Goal: Information Seeking & Learning: Learn about a topic

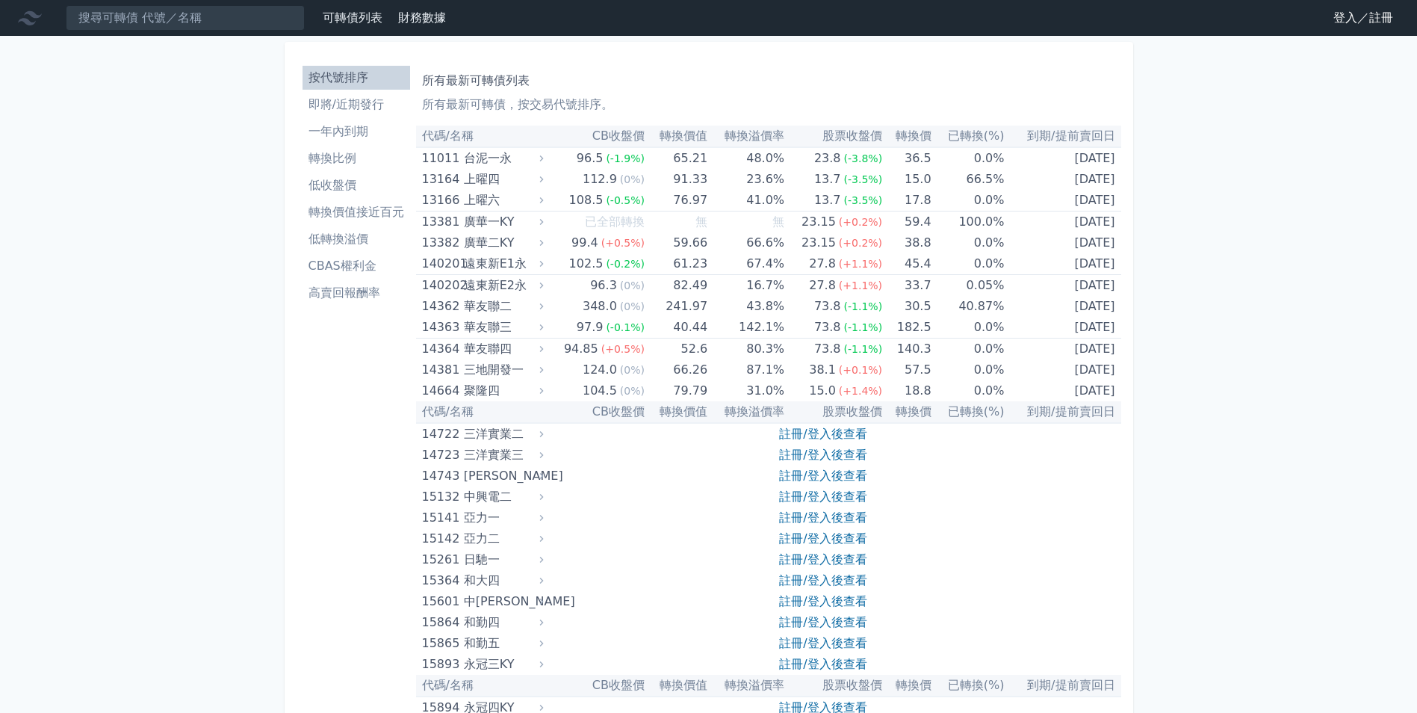
click at [1346, 22] on link "登入／註冊" at bounding box center [1363, 18] width 84 height 24
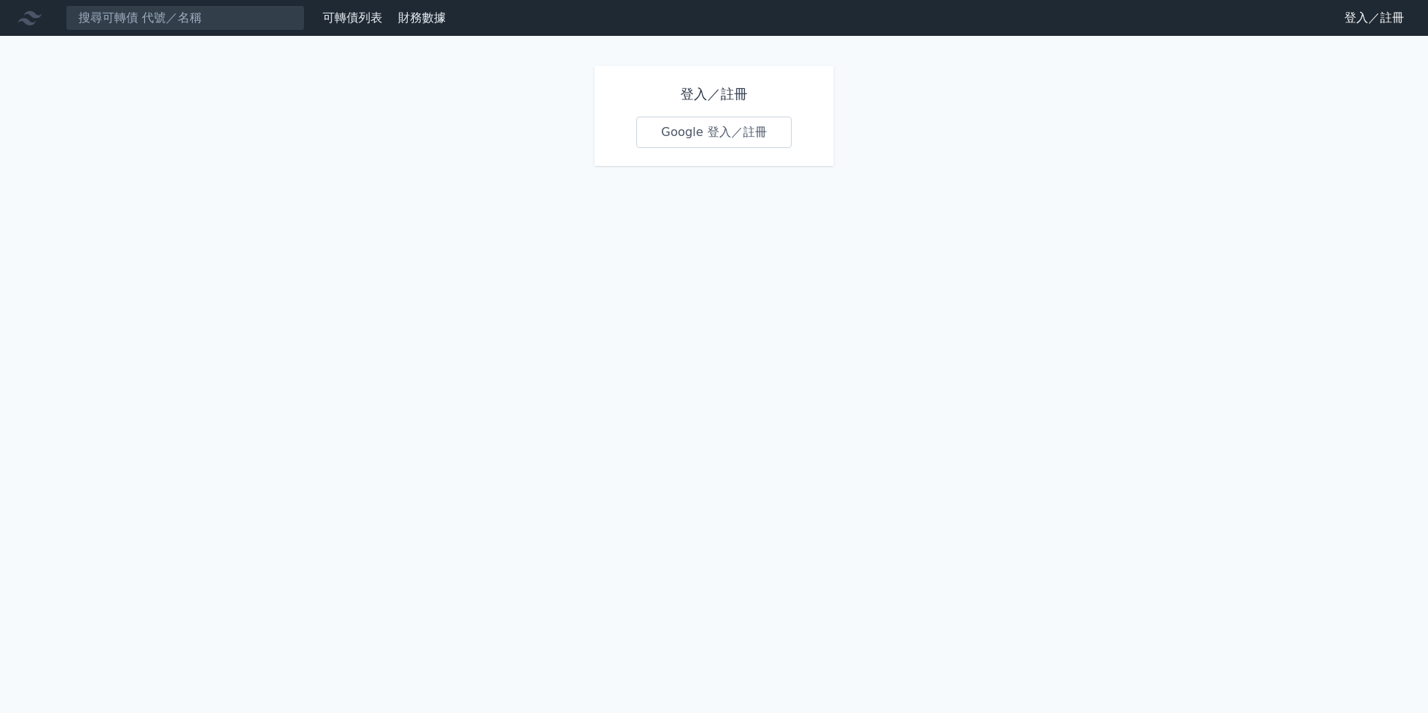
click at [725, 125] on link "Google 登入／註冊" at bounding box center [713, 132] width 155 height 31
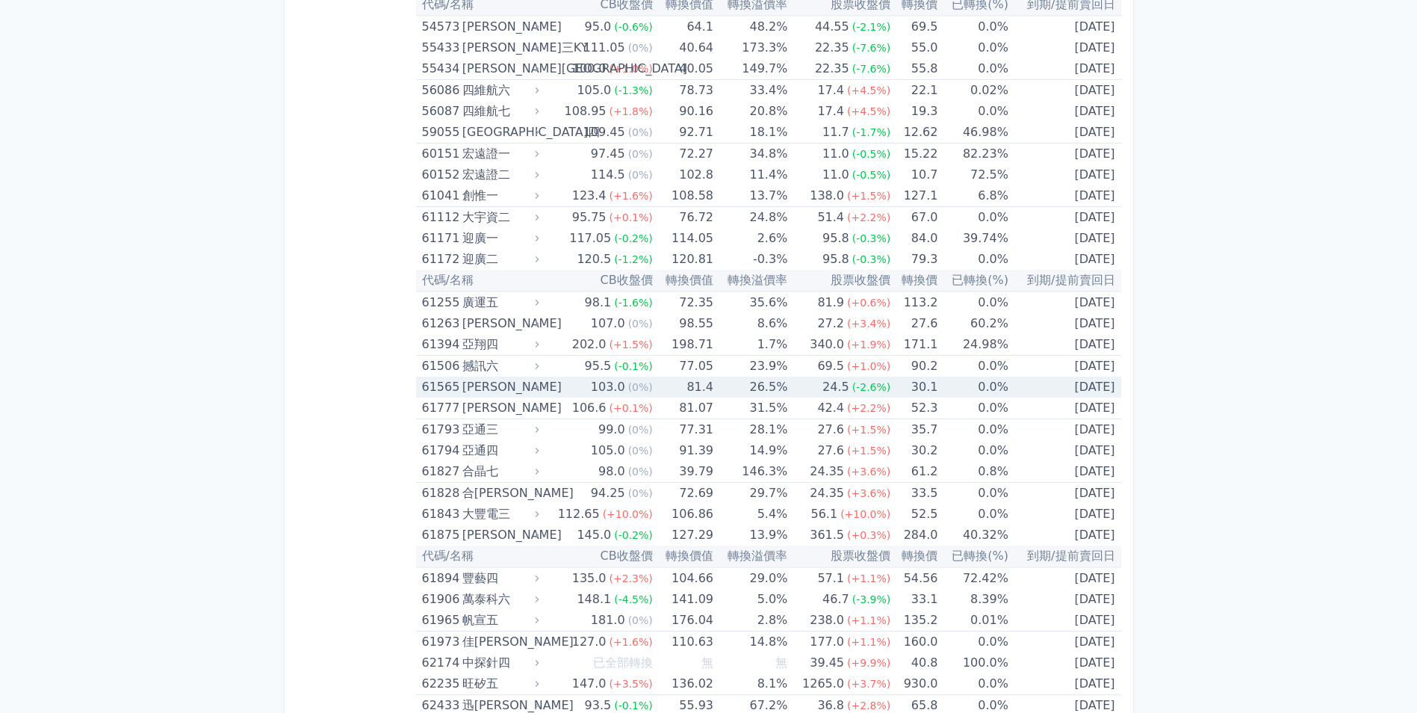
scroll to position [5976, 0]
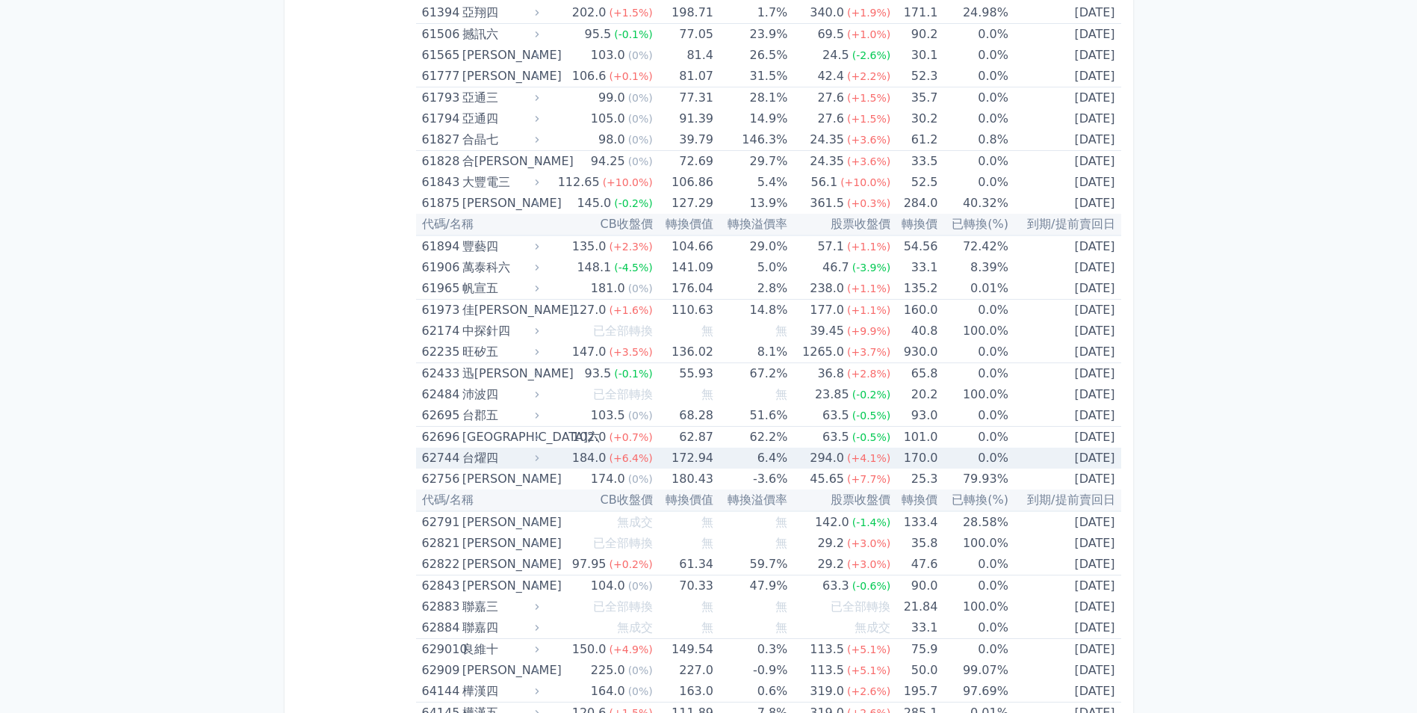
click at [542, 461] on icon at bounding box center [537, 458] width 10 height 10
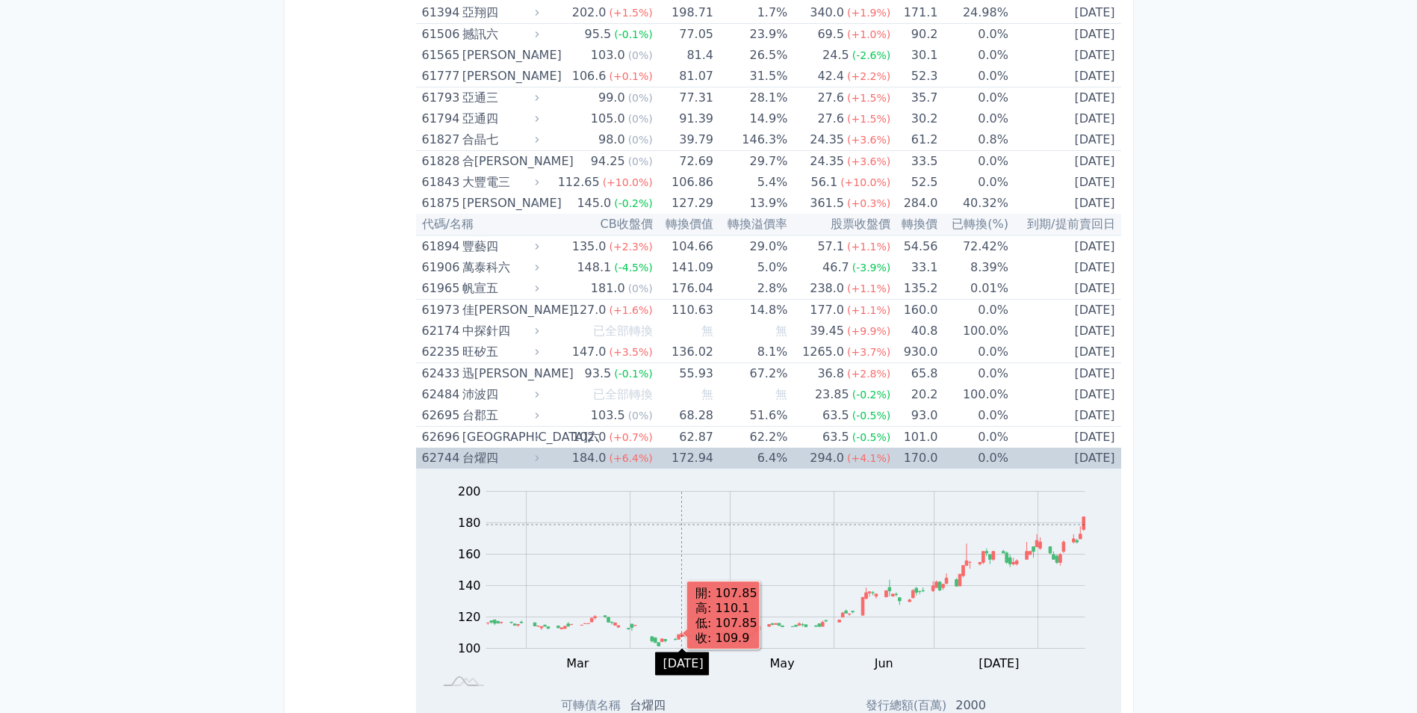
scroll to position [6349, 0]
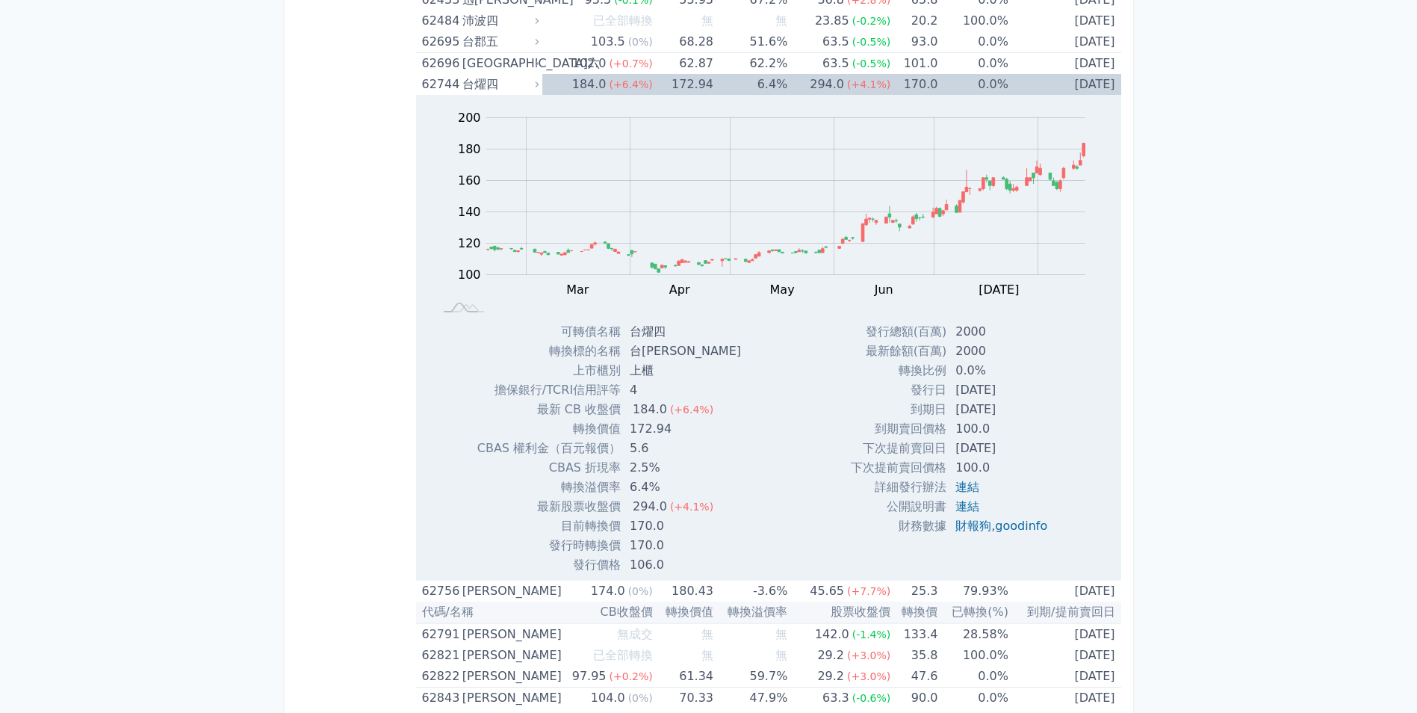
click at [539, 83] on icon at bounding box center [538, 84] width 4 height 6
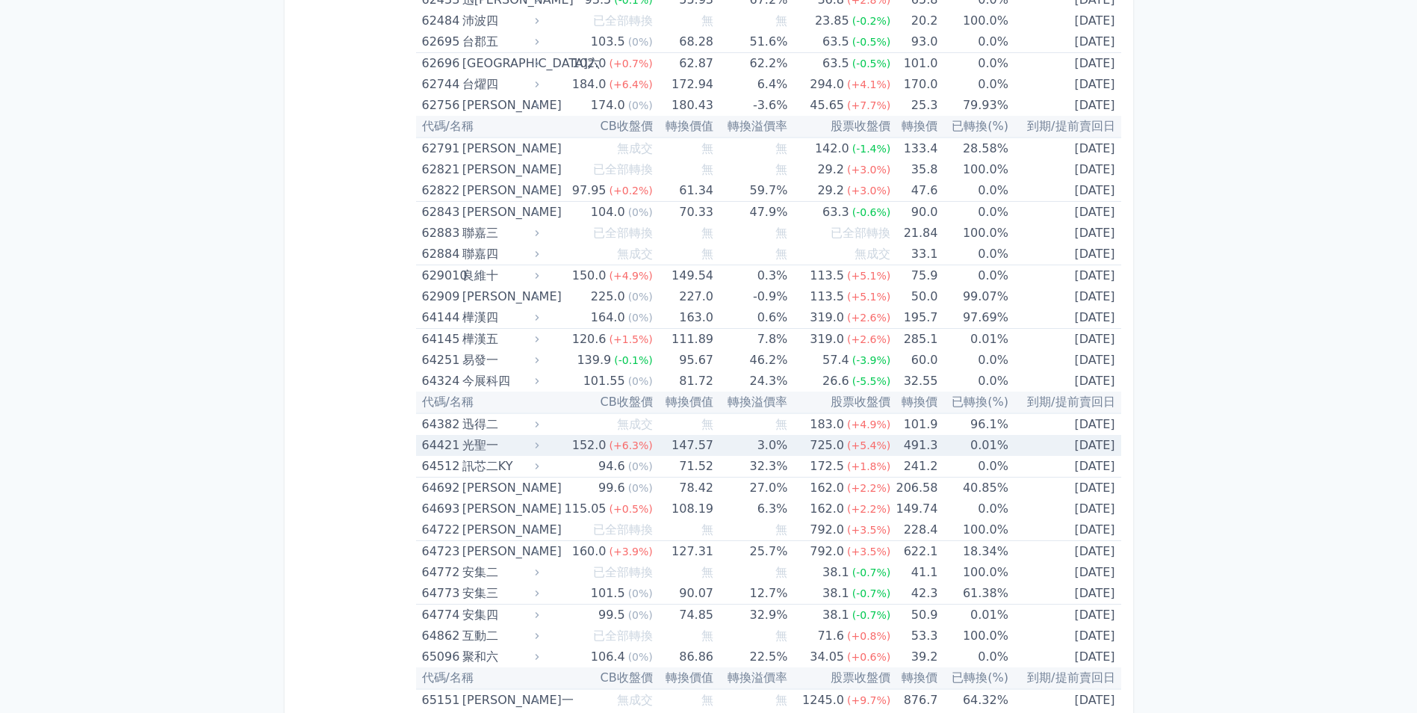
click at [539, 442] on icon at bounding box center [537, 445] width 10 height 10
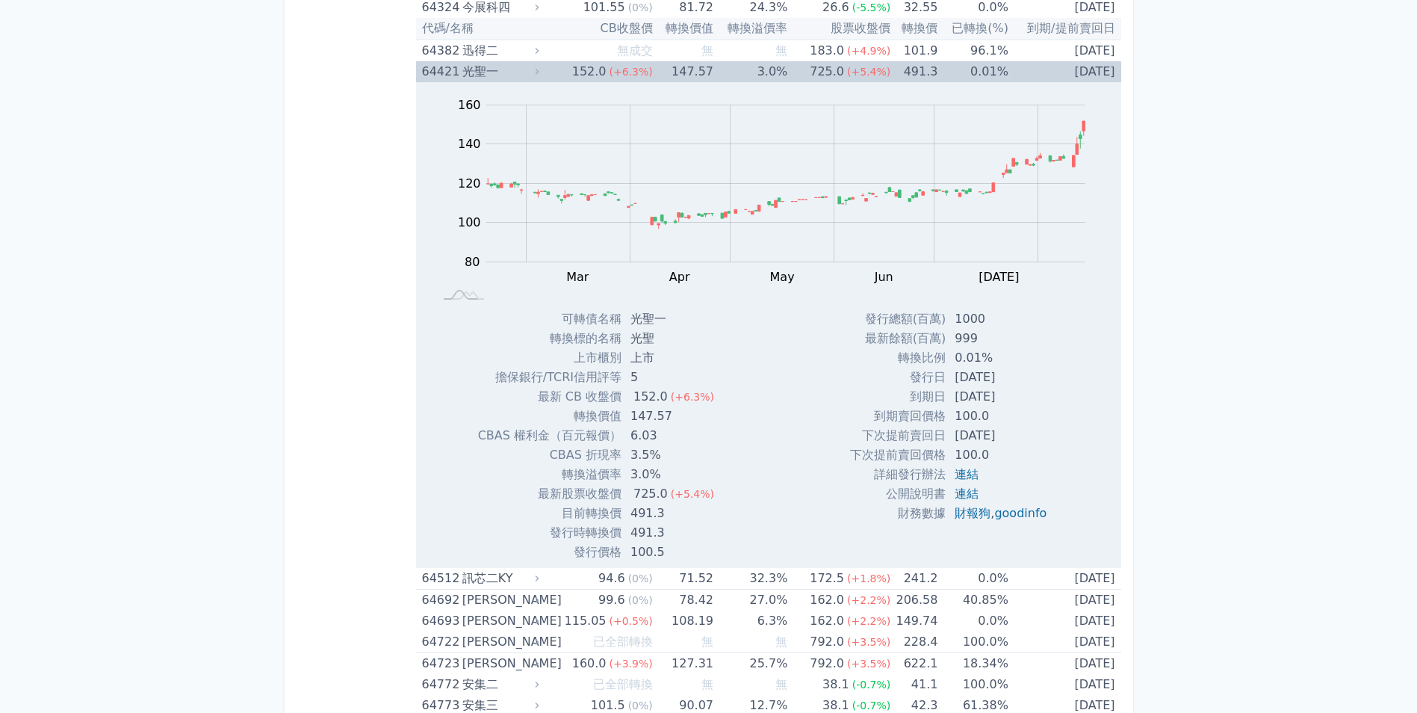
scroll to position [6499, 0]
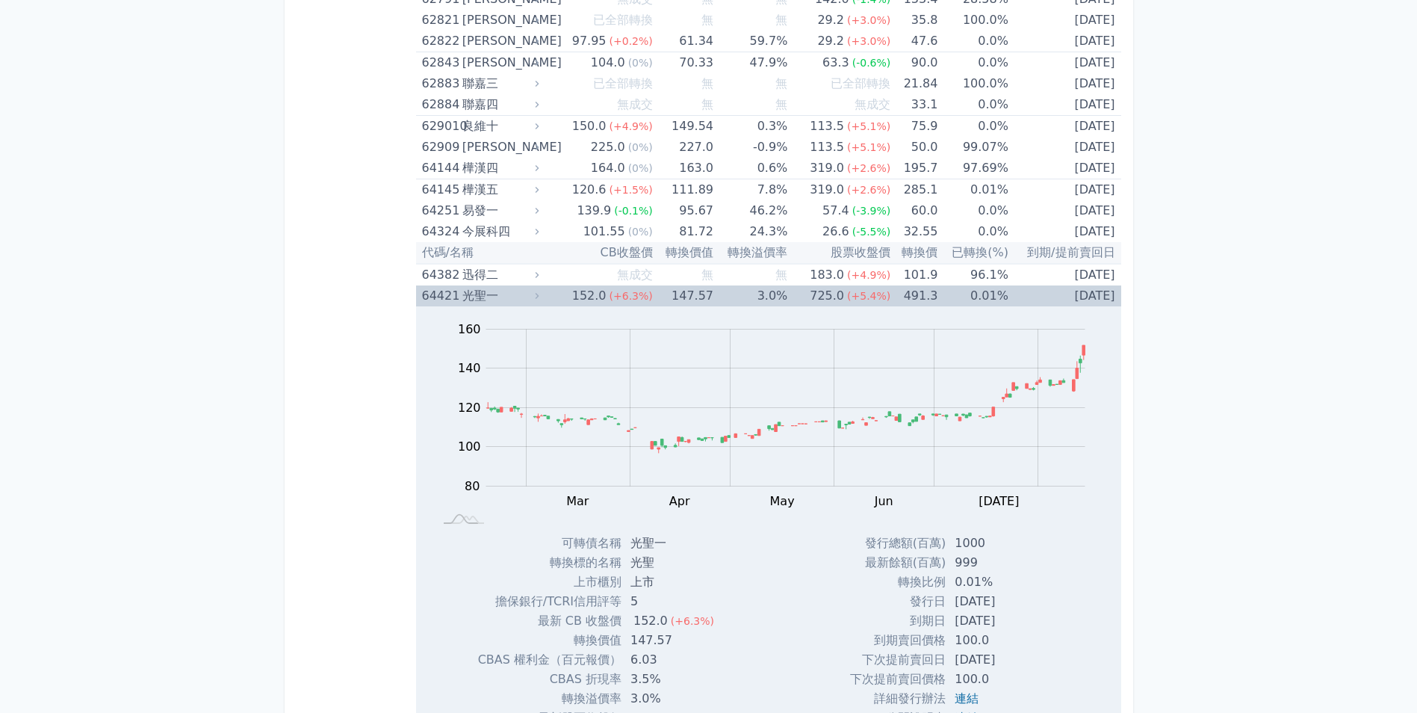
click at [539, 297] on icon at bounding box center [537, 296] width 10 height 10
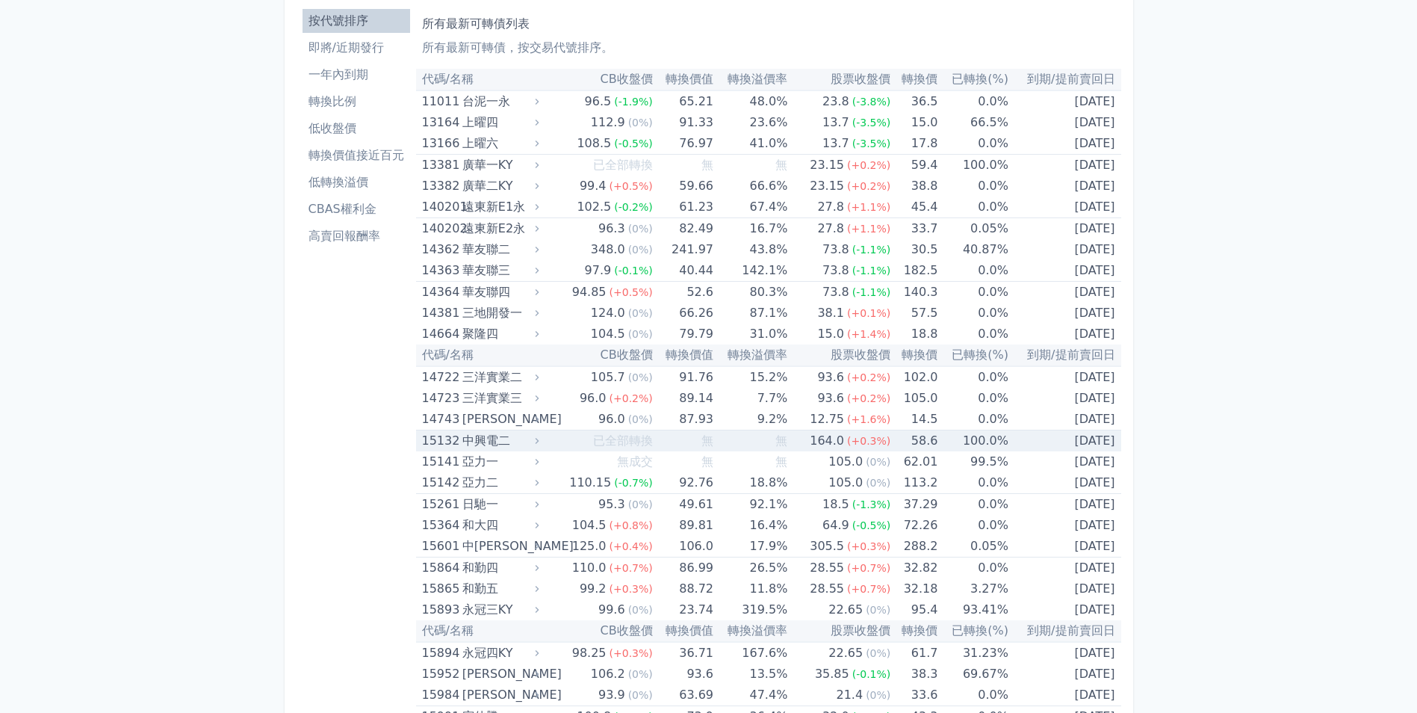
scroll to position [0, 0]
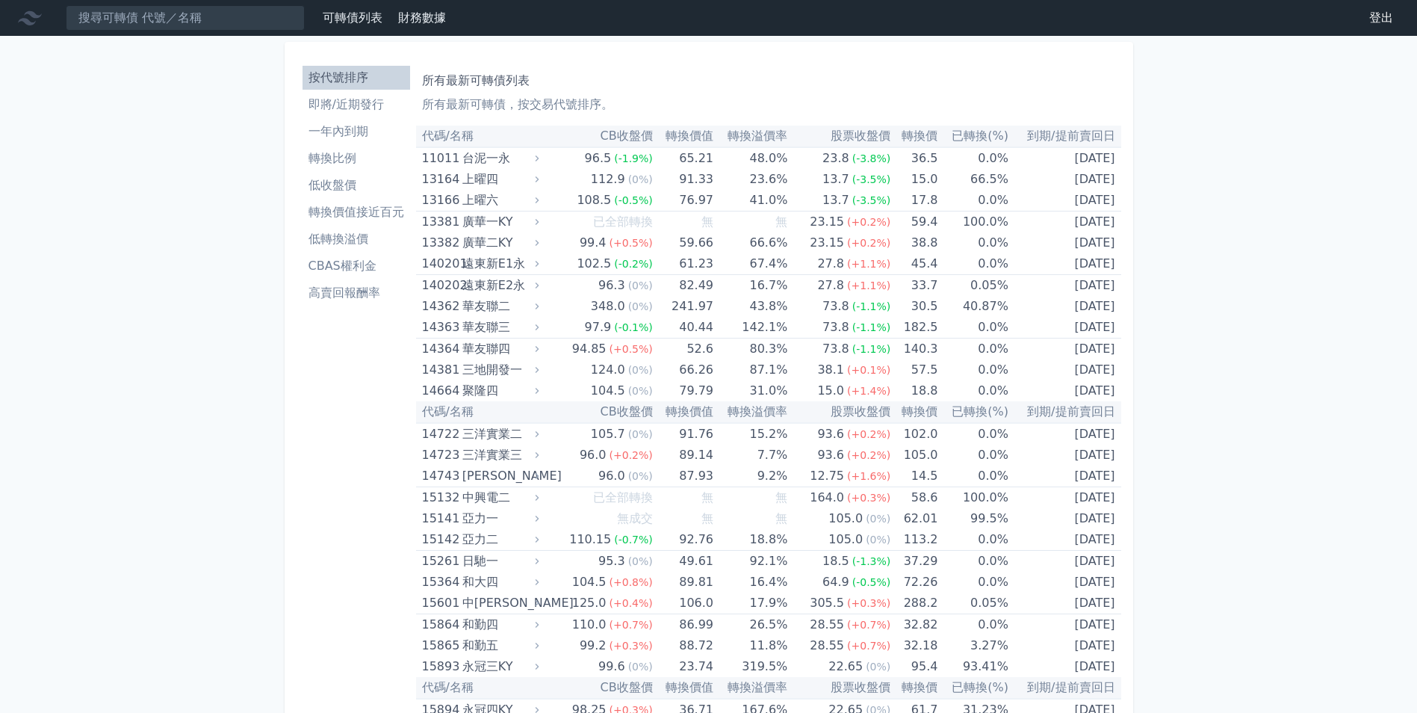
click at [347, 244] on li "低轉換溢價" at bounding box center [357, 239] width 108 height 18
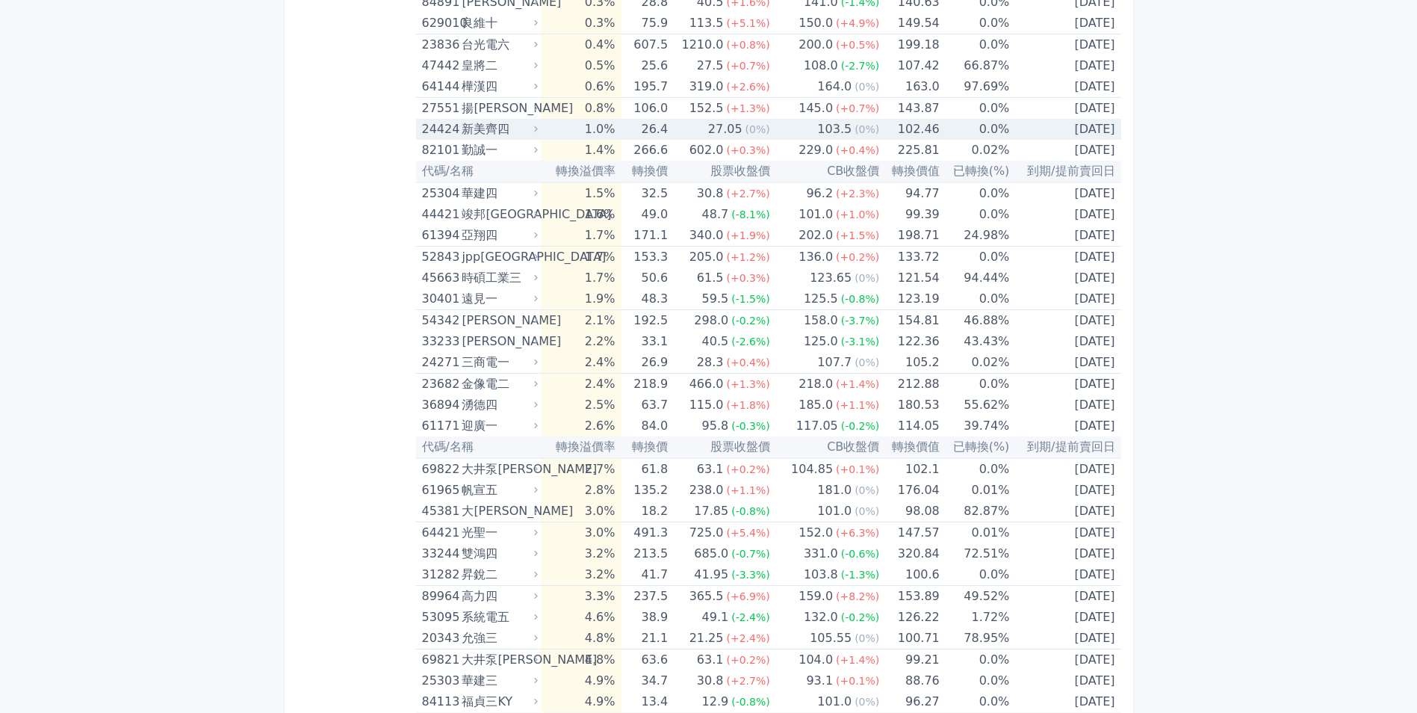
scroll to position [523, 0]
